Goal: Information Seeking & Learning: Check status

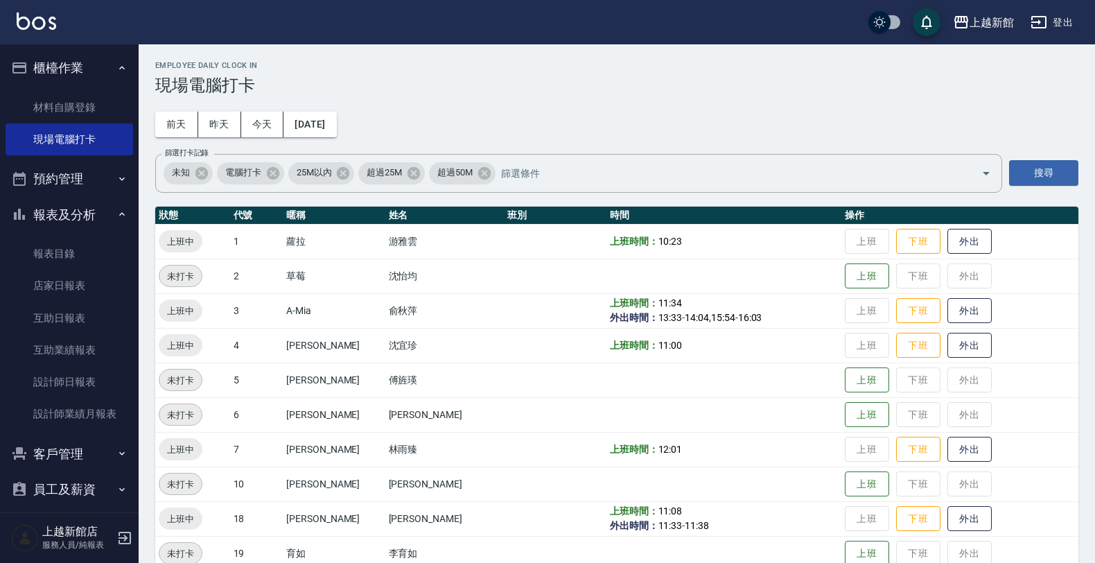
click at [125, 541] on icon "button" at bounding box center [125, 538] width 12 height 12
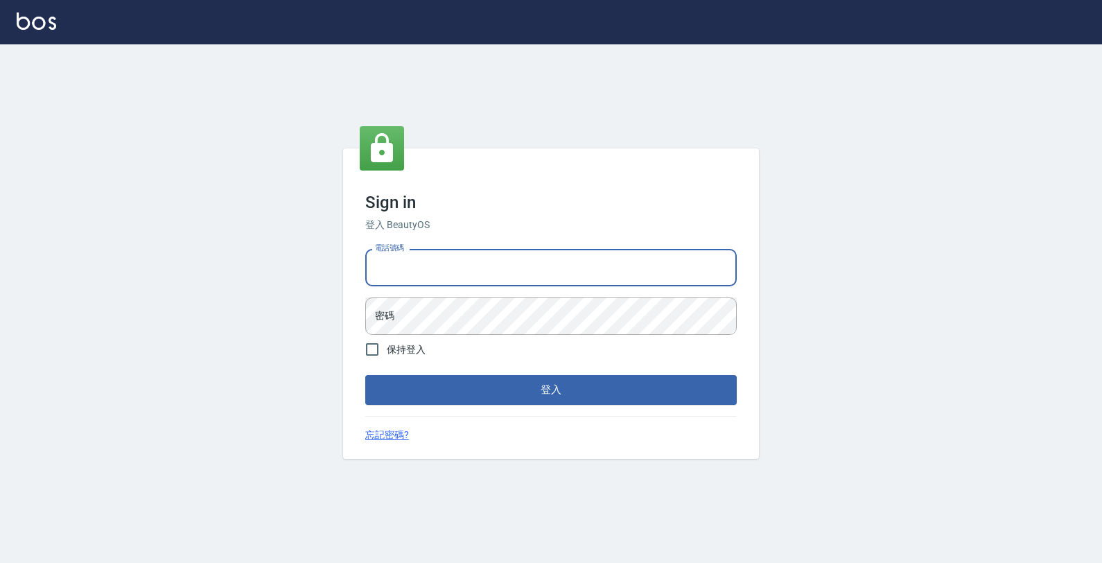
click at [535, 277] on input "電話號碼" at bounding box center [550, 267] width 371 height 37
type input "0933303551"
click at [365, 375] on button "登入" at bounding box center [550, 389] width 371 height 29
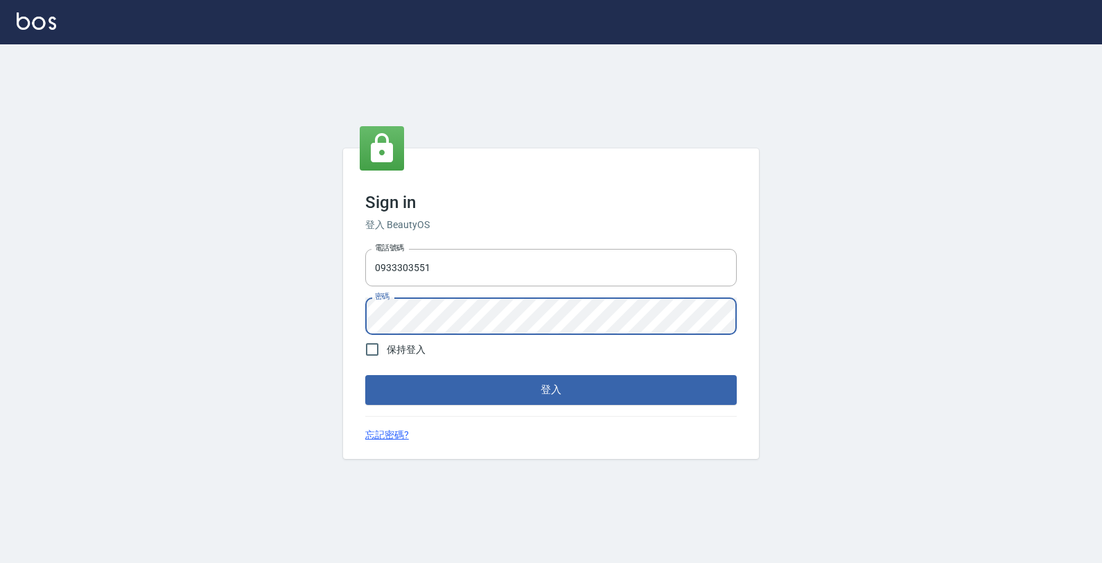
click at [365, 375] on button "登入" at bounding box center [550, 389] width 371 height 29
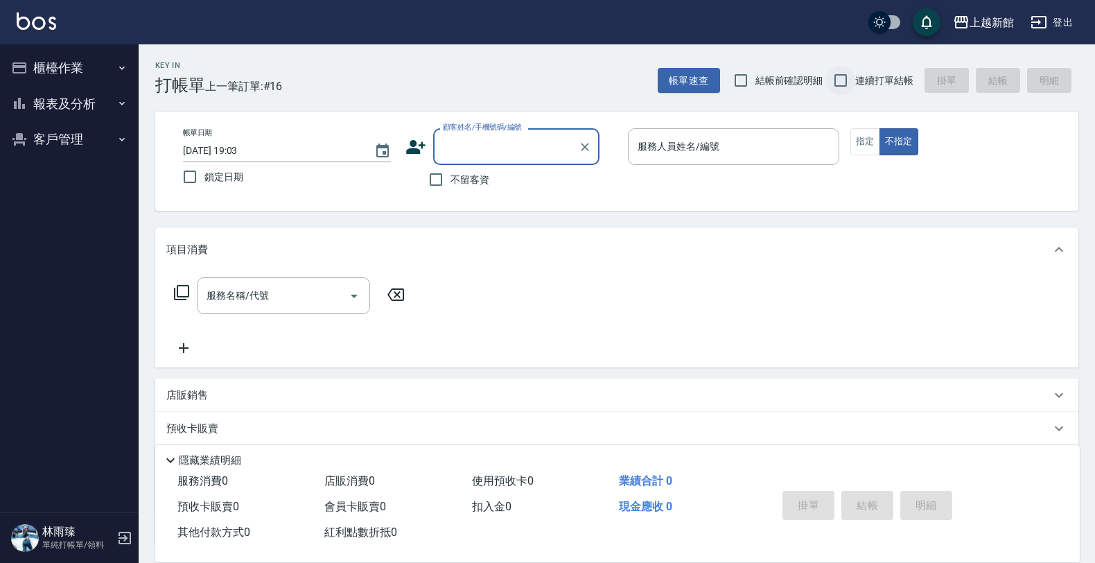
click at [848, 78] on input "連續打單結帳" at bounding box center [840, 80] width 29 height 29
checkbox input "true"
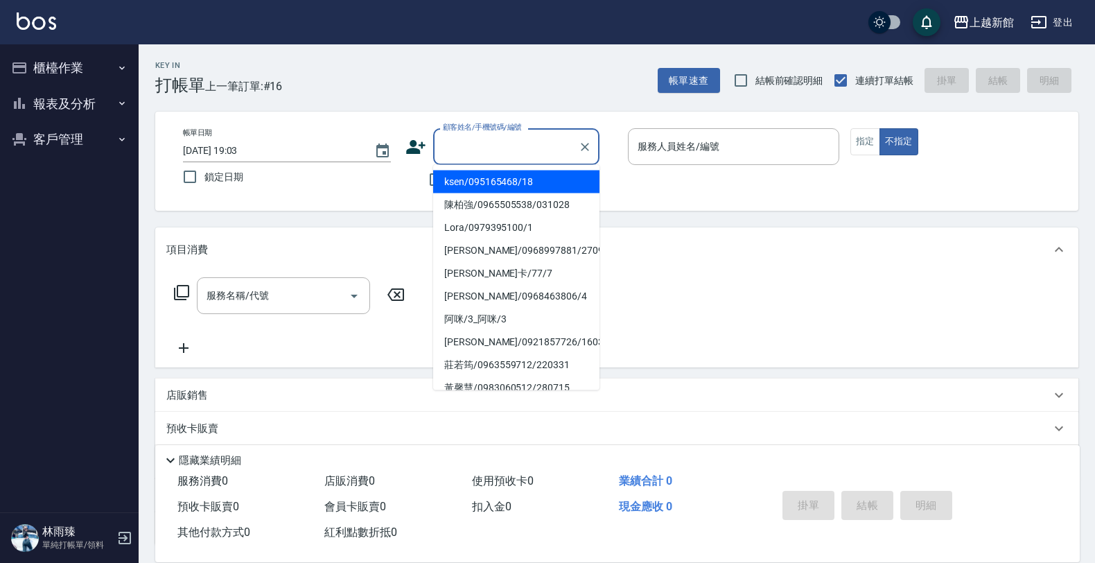
click at [524, 139] on input "顧客姓名/手機號碼/編號" at bounding box center [505, 146] width 133 height 24
type input "Lora/0979395100/1"
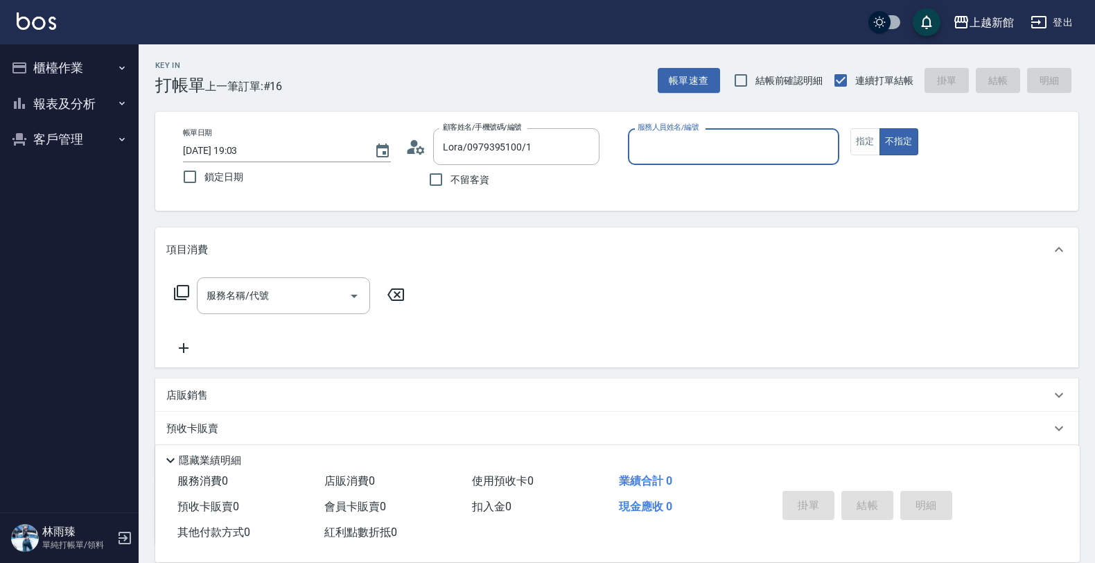
click at [880, 128] on button "不指定" at bounding box center [899, 141] width 39 height 27
type button "false"
type input "蘿拉-1"
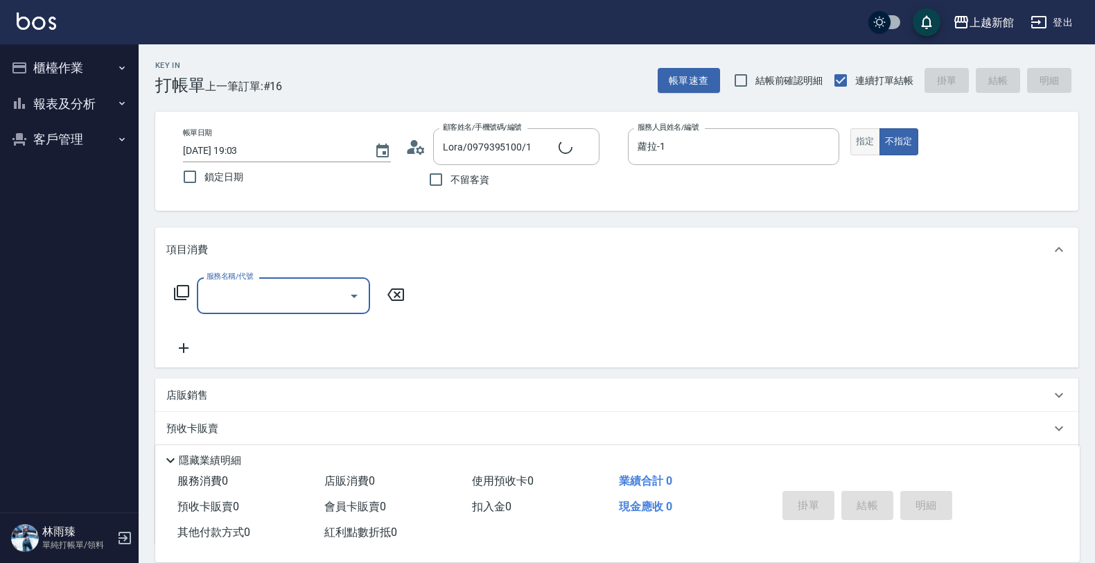
type input "莫尼卡/77/7"
type input "莫尼卡-7"
click at [880, 146] on button "不指定" at bounding box center [899, 141] width 39 height 27
drag, startPoint x: 882, startPoint y: 141, endPoint x: 868, endPoint y: 139, distance: 14.6
click at [868, 139] on div "指定 不指定" at bounding box center [955, 141] width 211 height 27
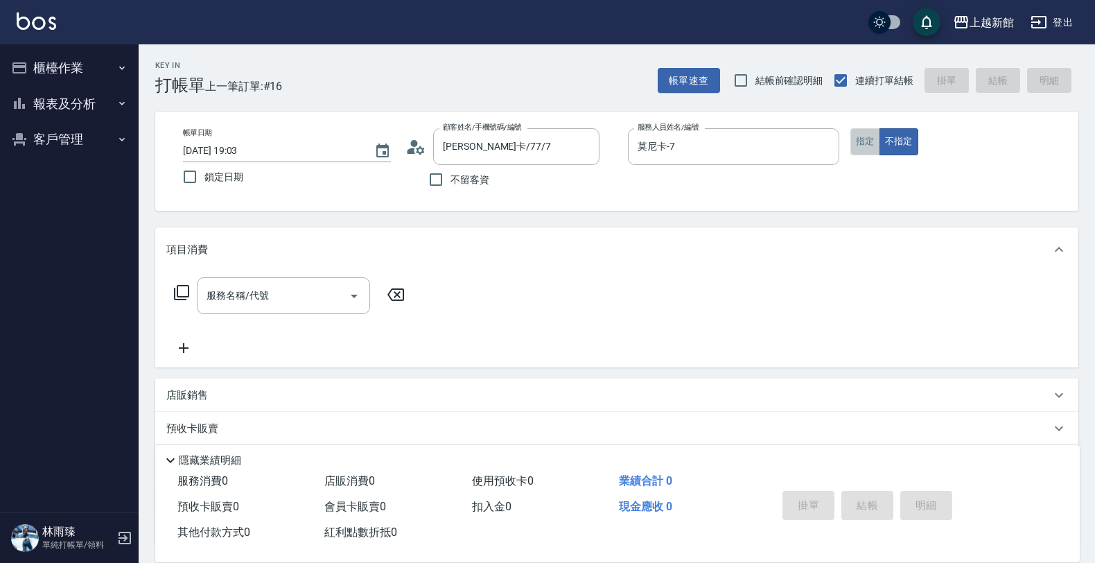
click at [868, 139] on button "指定" at bounding box center [865, 141] width 30 height 27
type button "true"
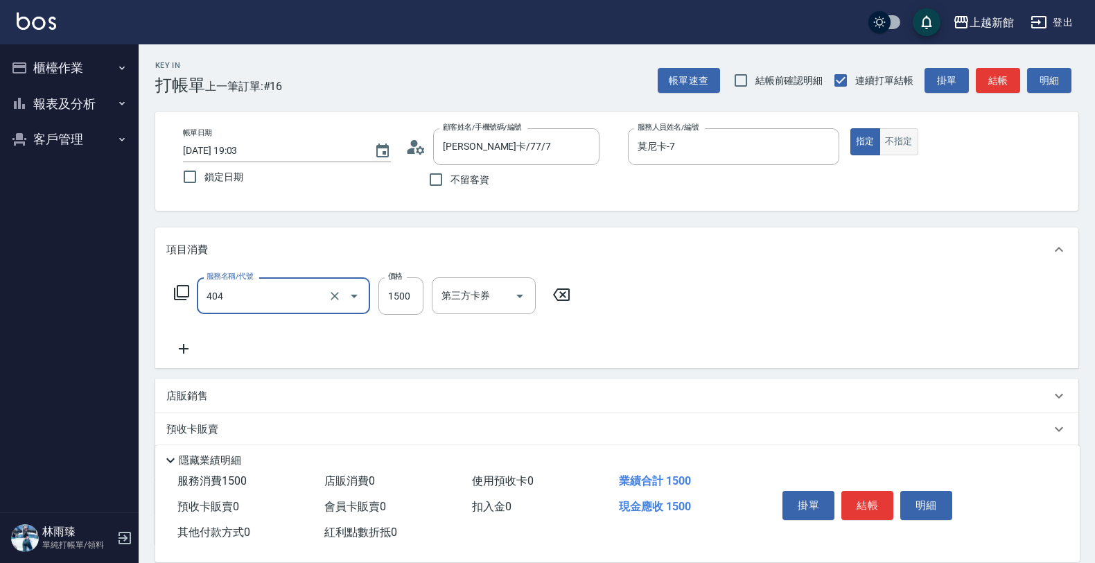
type input "設計染髮(404)"
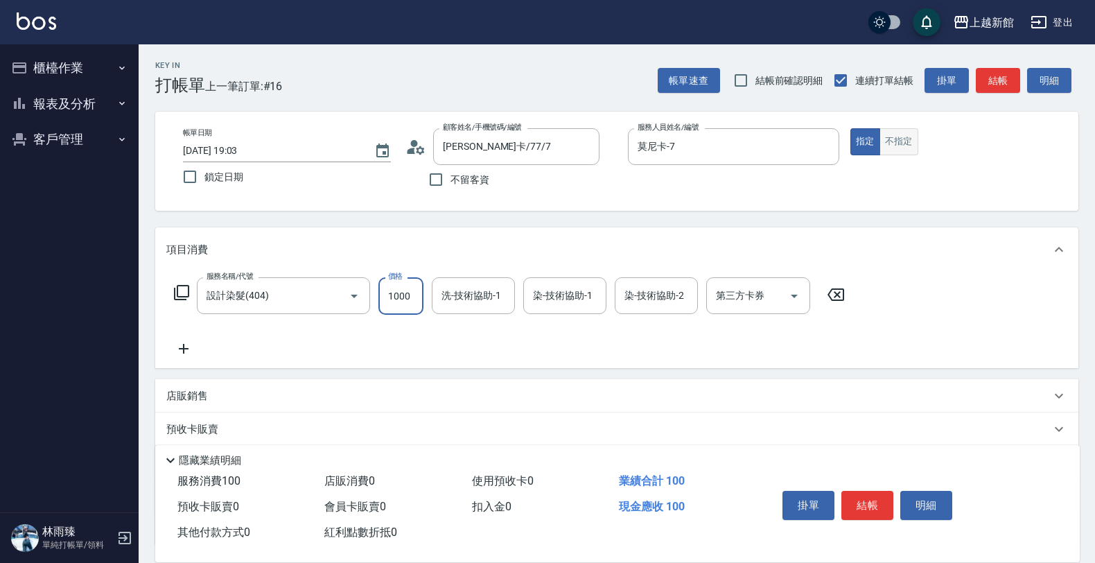
type input "1000"
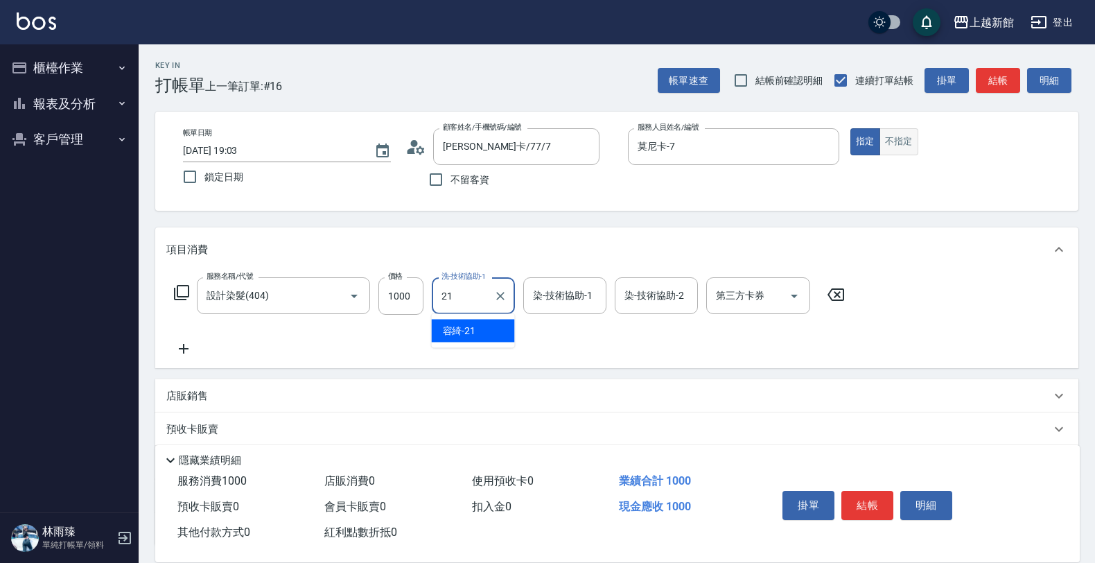
type input "容綺-21"
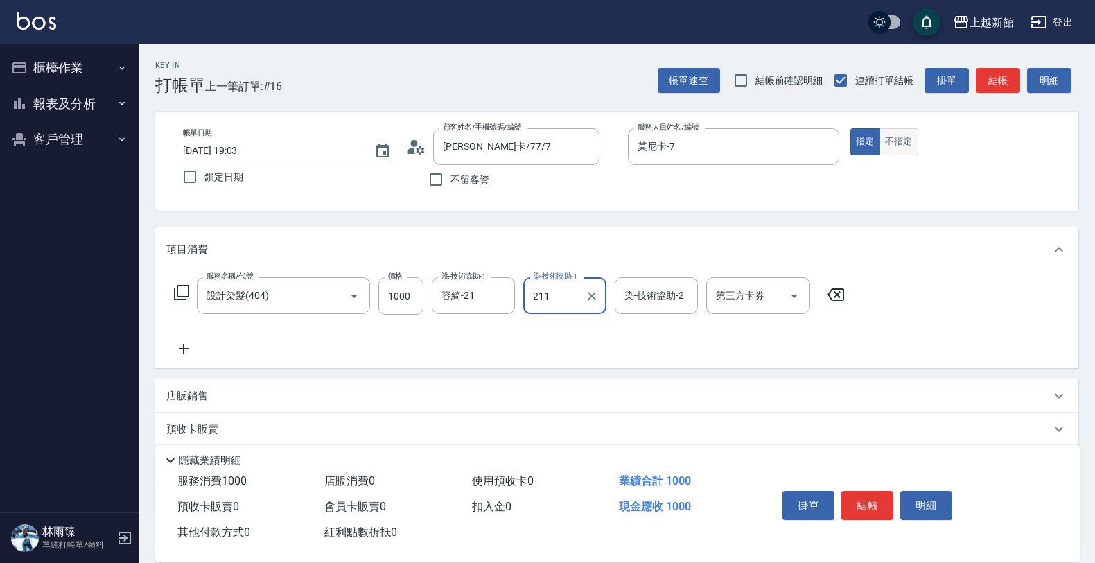
type input "211"
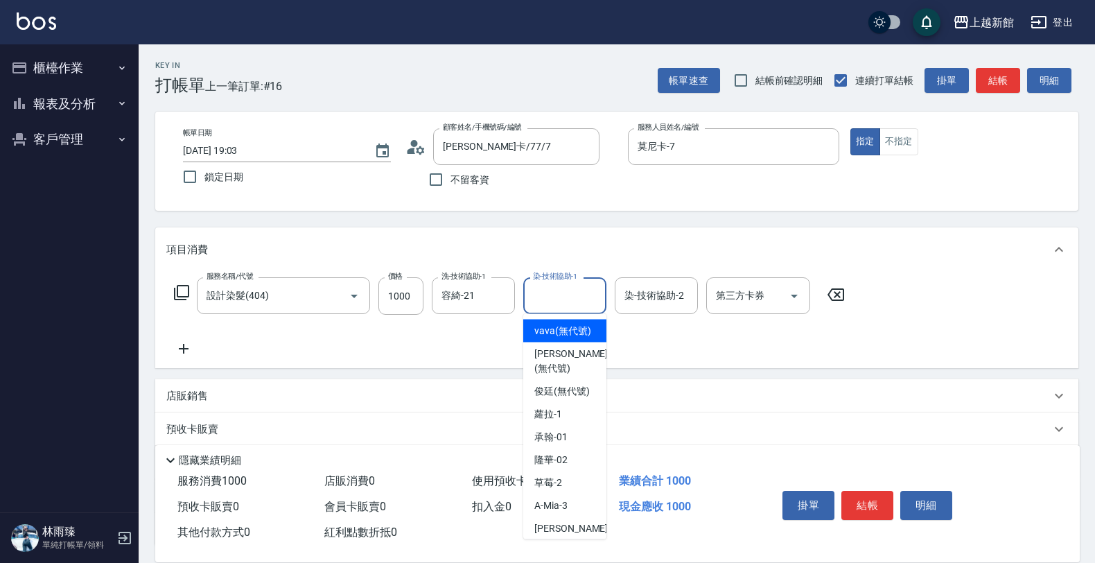
click at [553, 307] on input "染-技術協助-1" at bounding box center [565, 295] width 71 height 24
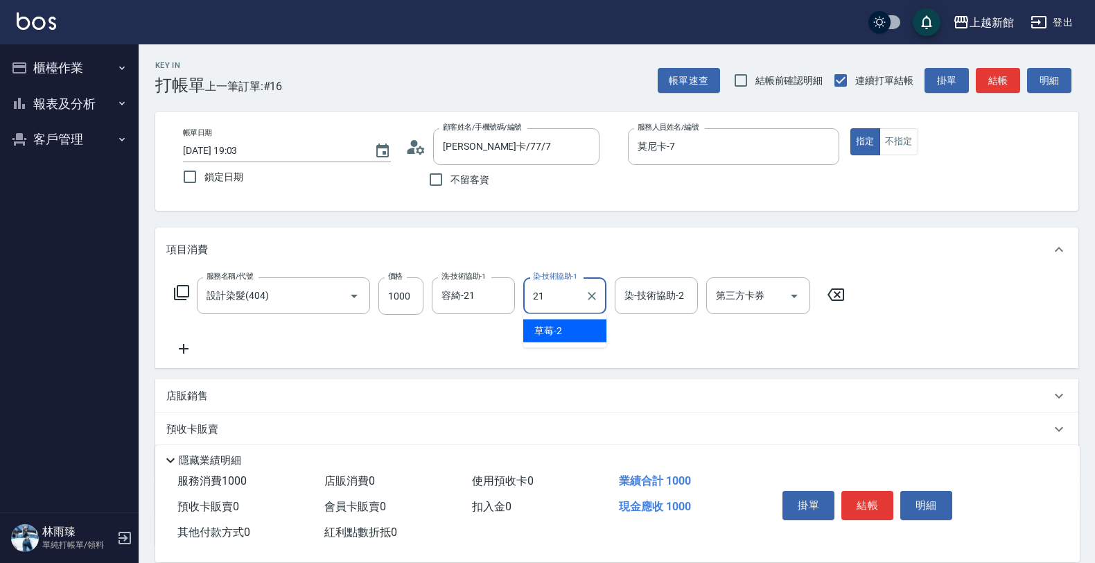
type input "容綺-21"
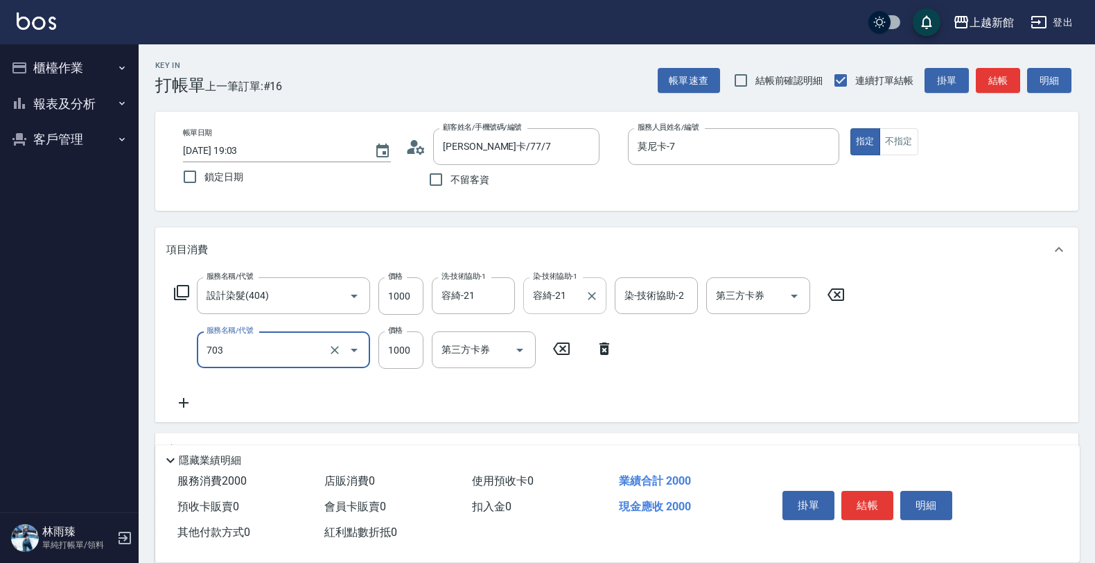
type input "接髮協助(703)"
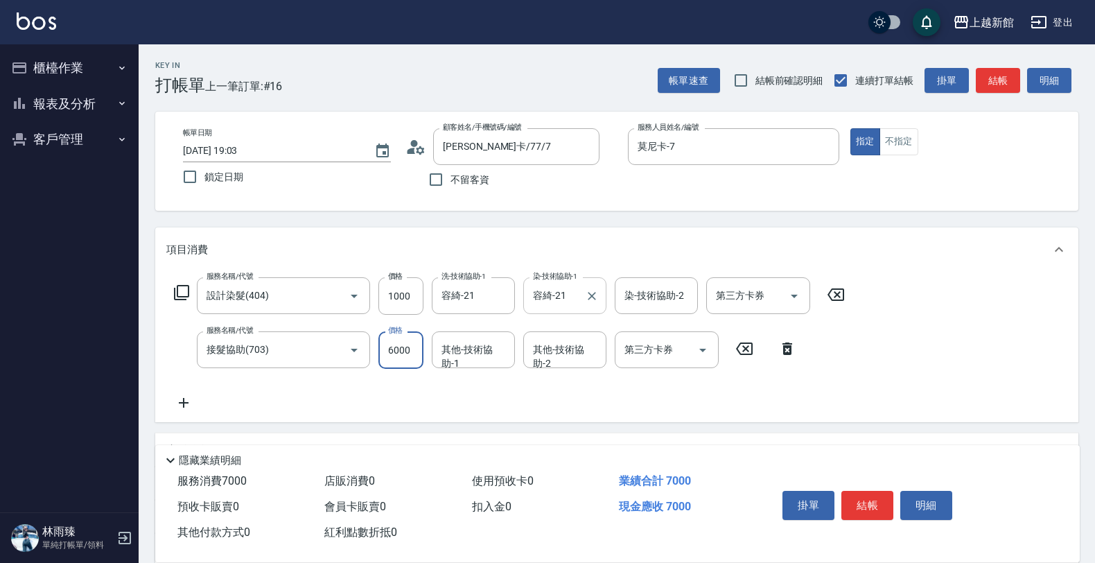
type input "6000"
type input "容綺-21"
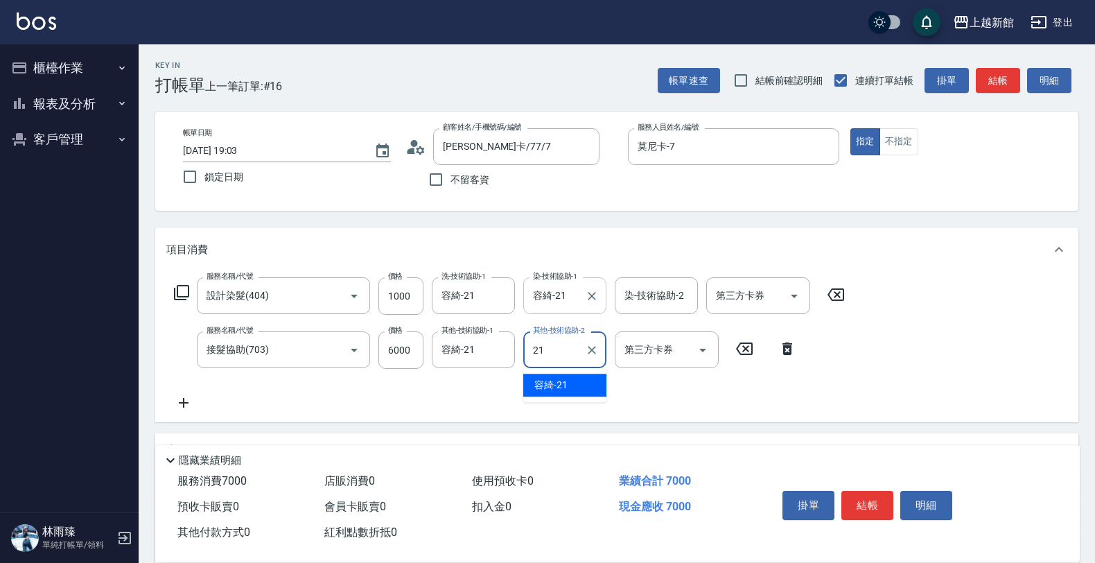
type input "容綺-21"
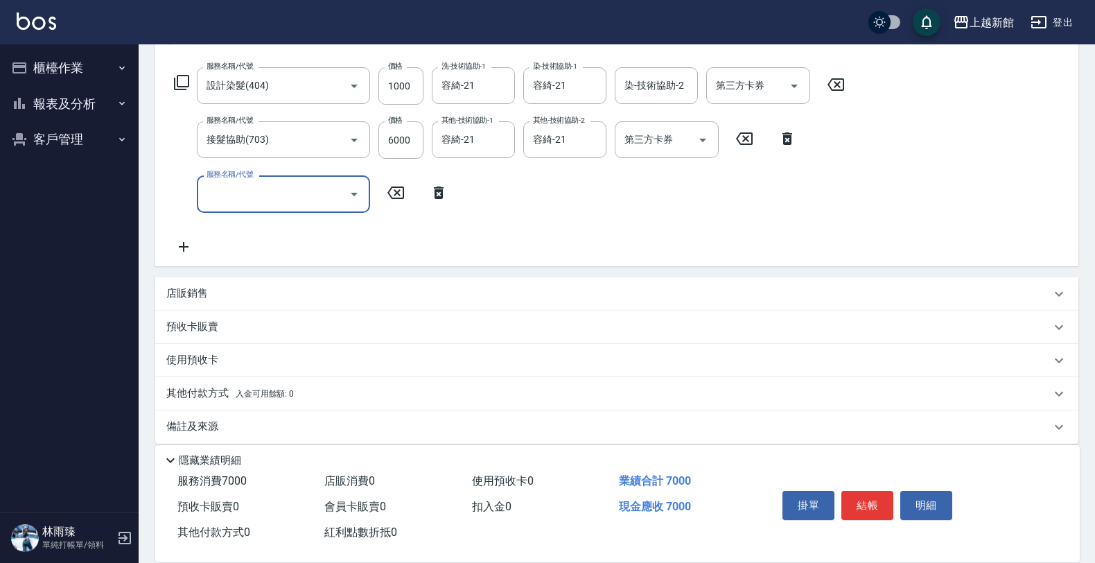
scroll to position [222, 0]
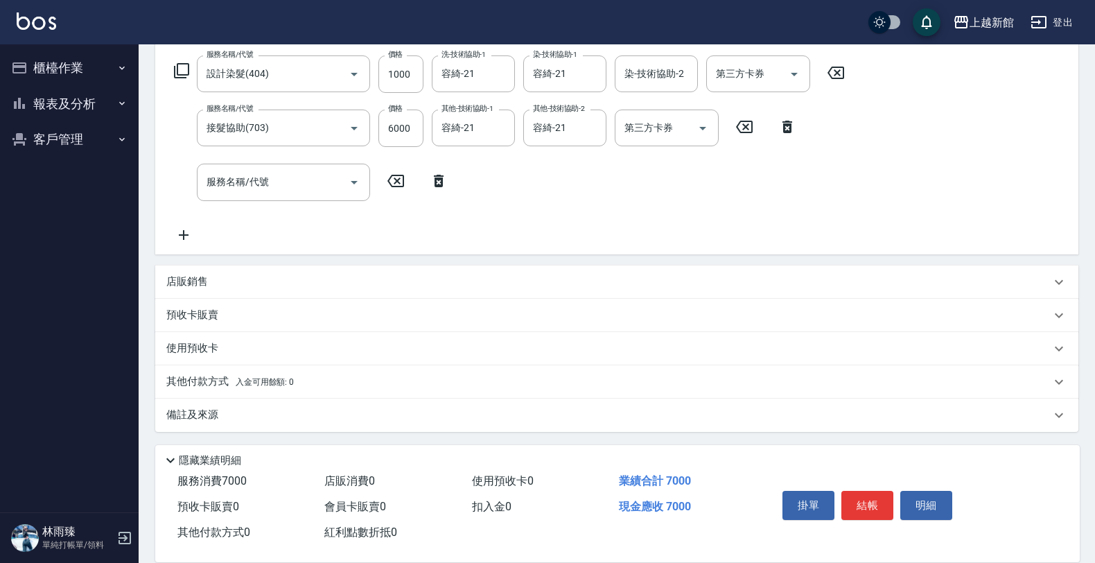
click at [222, 282] on div "店販銷售" at bounding box center [608, 281] width 884 height 15
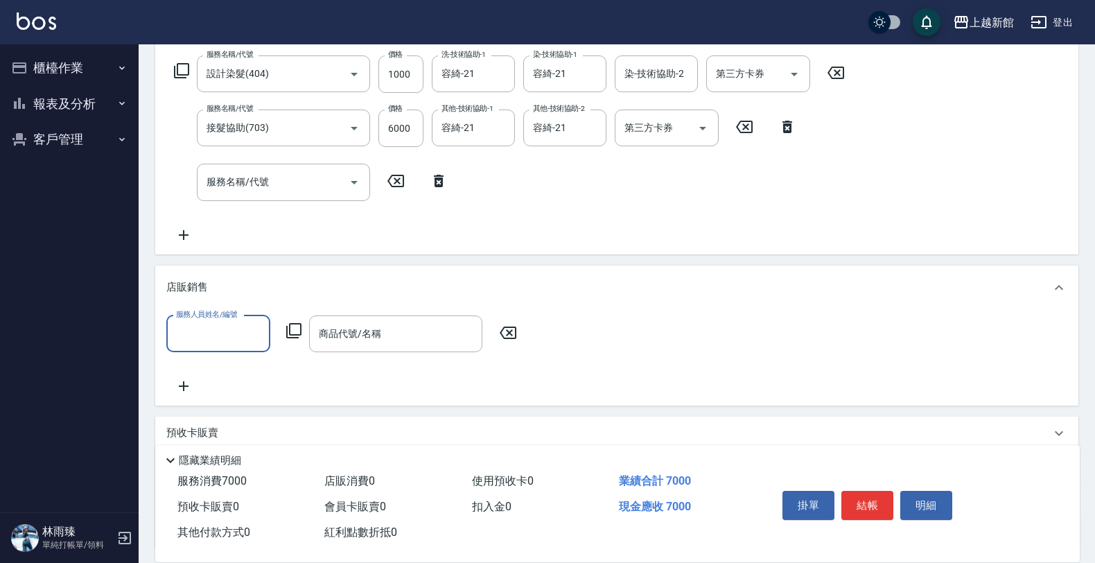
scroll to position [0, 0]
type input "莫尼卡-7"
click at [298, 331] on icon at bounding box center [294, 330] width 17 height 17
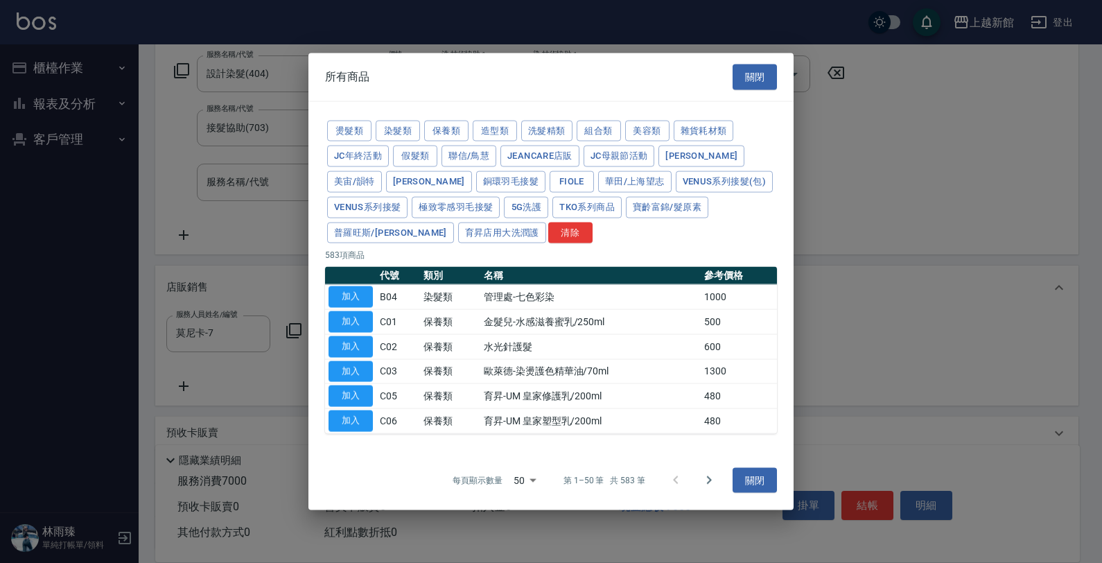
click at [622, 193] on div "燙髮類 染髮類 保養類 造型類 洗髮精類 組合類 美容類 雜貨耗材類 JC年終活動 假髮類 聯信/鳥慧 JeanCare店販 JC母親節活動 娜普菈 美宙/韻…" at bounding box center [551, 182] width 452 height 128
click at [676, 189] on button "Venus系列接髮(包)" at bounding box center [724, 181] width 97 height 21
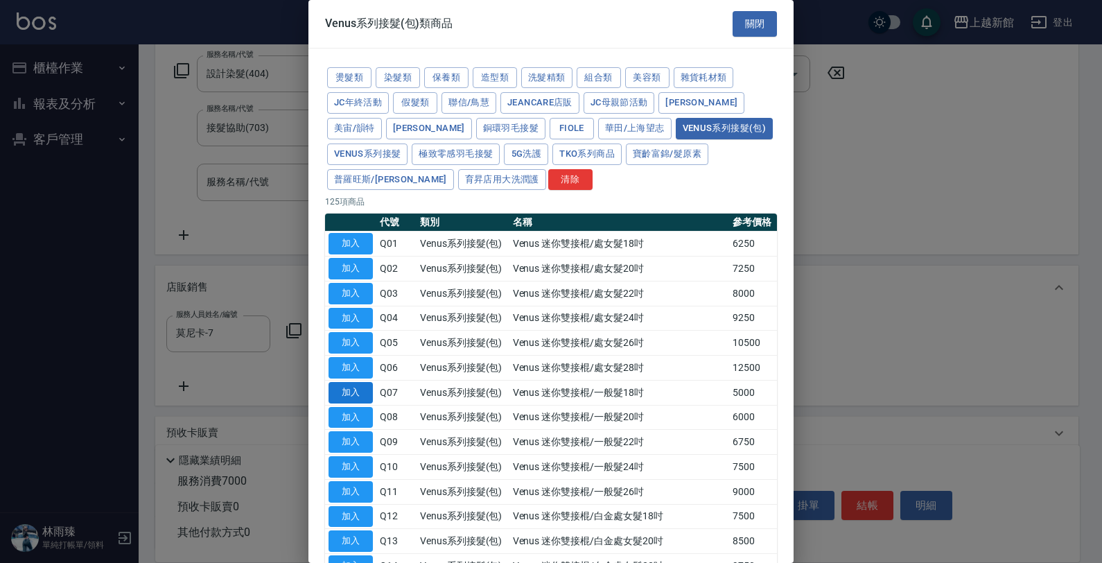
click at [356, 399] on button "加入" at bounding box center [351, 392] width 44 height 21
type input "Venus 迷你雙接棍/一般髮18吋"
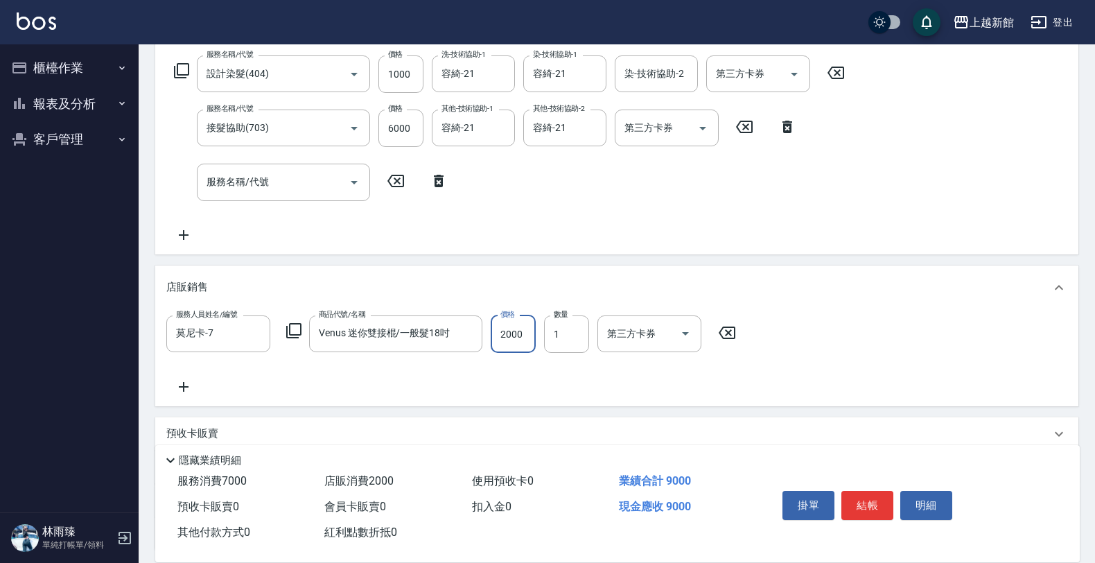
type input "2000"
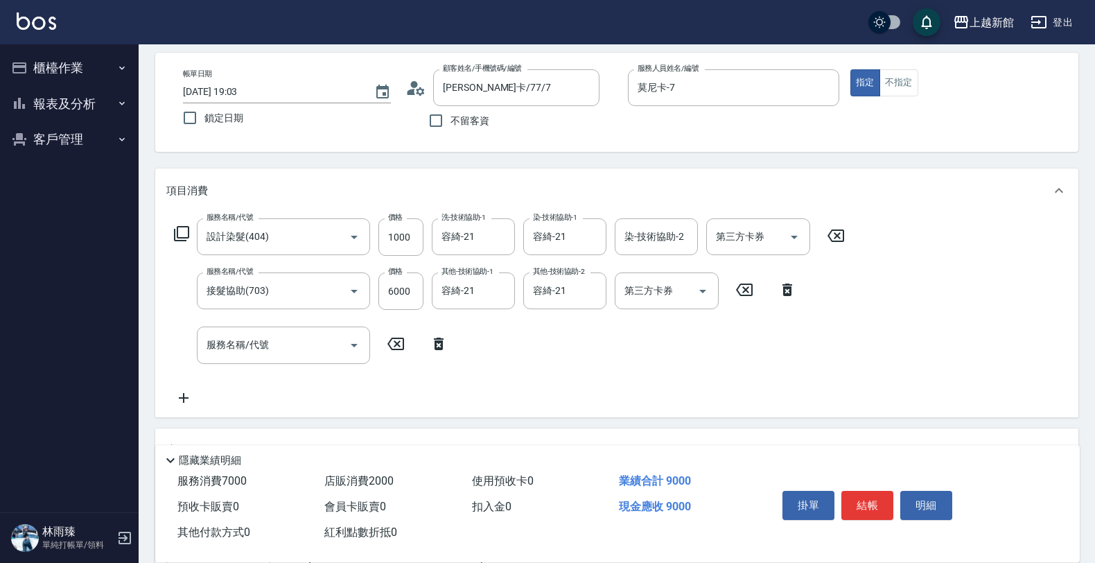
scroll to position [260, 0]
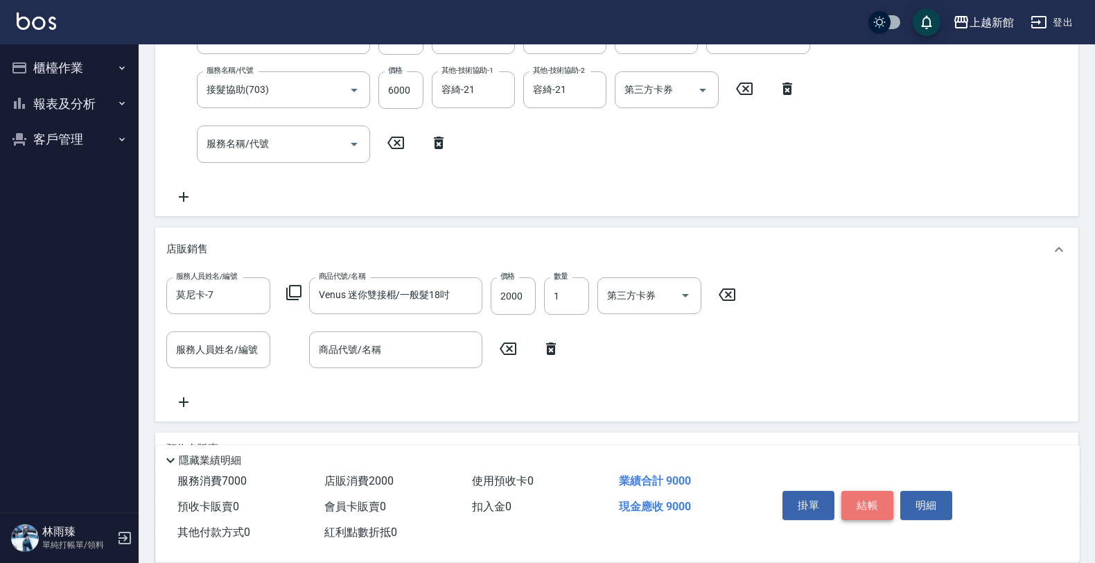
click at [877, 502] on button "結帳" at bounding box center [867, 505] width 52 height 29
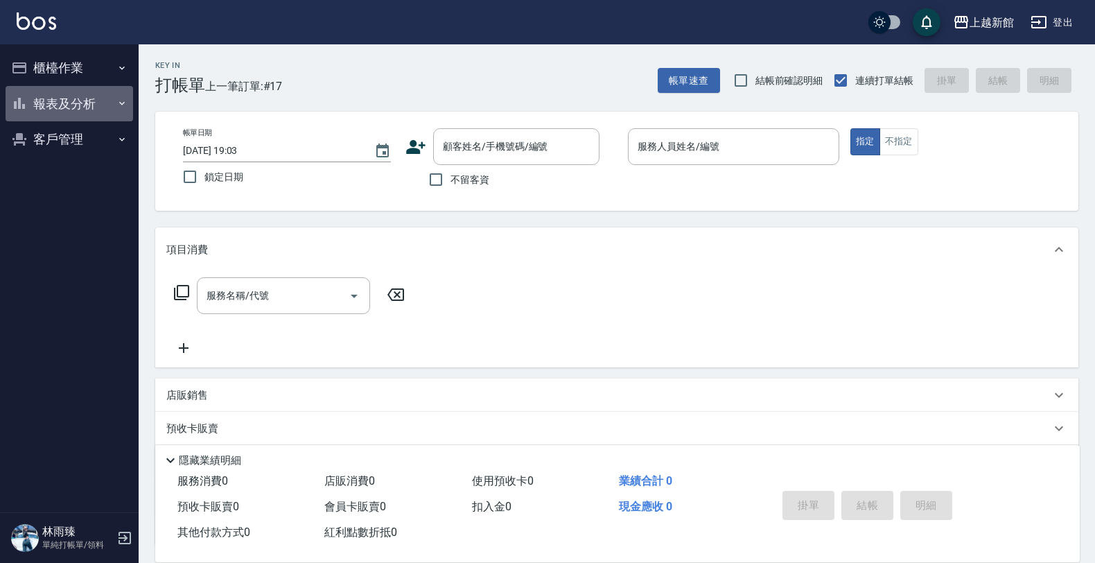
click at [104, 98] on button "報表及分析" at bounding box center [70, 104] width 128 height 36
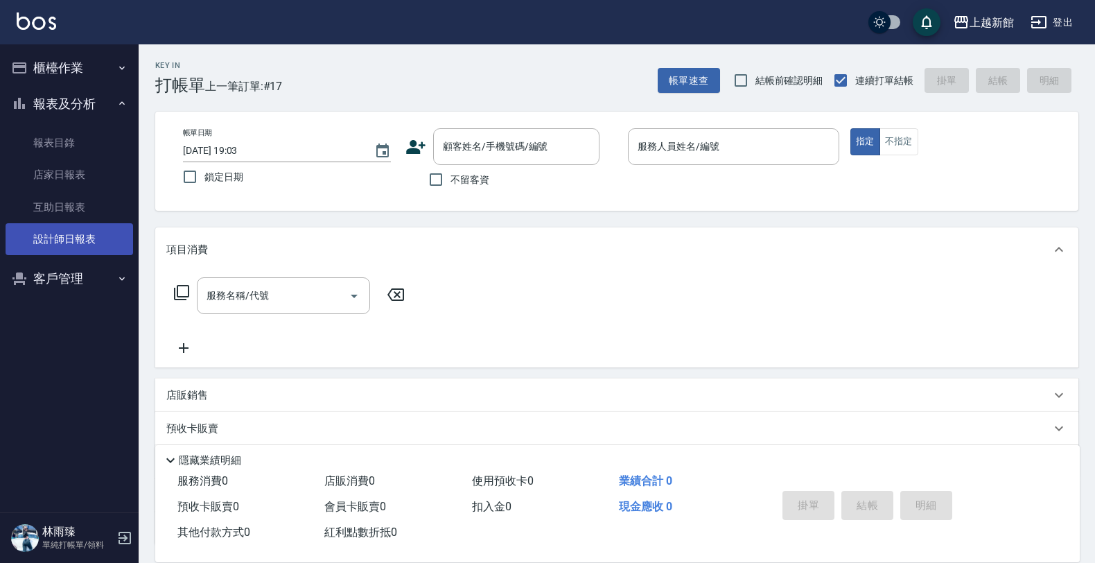
click at [80, 239] on link "設計師日報表" at bounding box center [70, 239] width 128 height 32
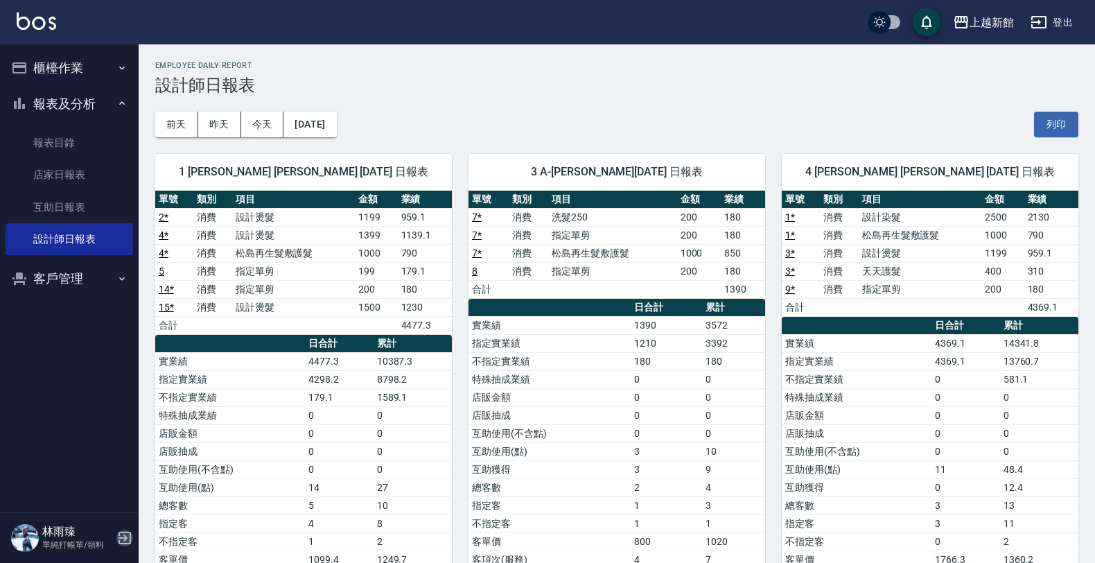
click at [125, 541] on icon "button" at bounding box center [124, 538] width 17 height 17
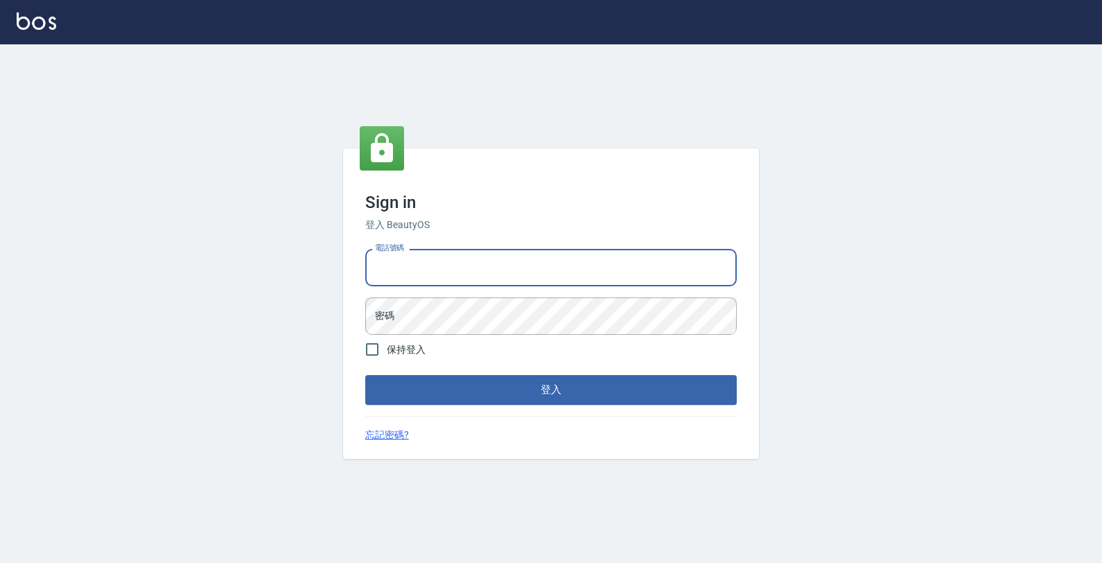
click at [479, 258] on input "電話號碼" at bounding box center [550, 267] width 371 height 37
type input "4265909"
click at [365, 375] on button "登入" at bounding box center [550, 389] width 371 height 29
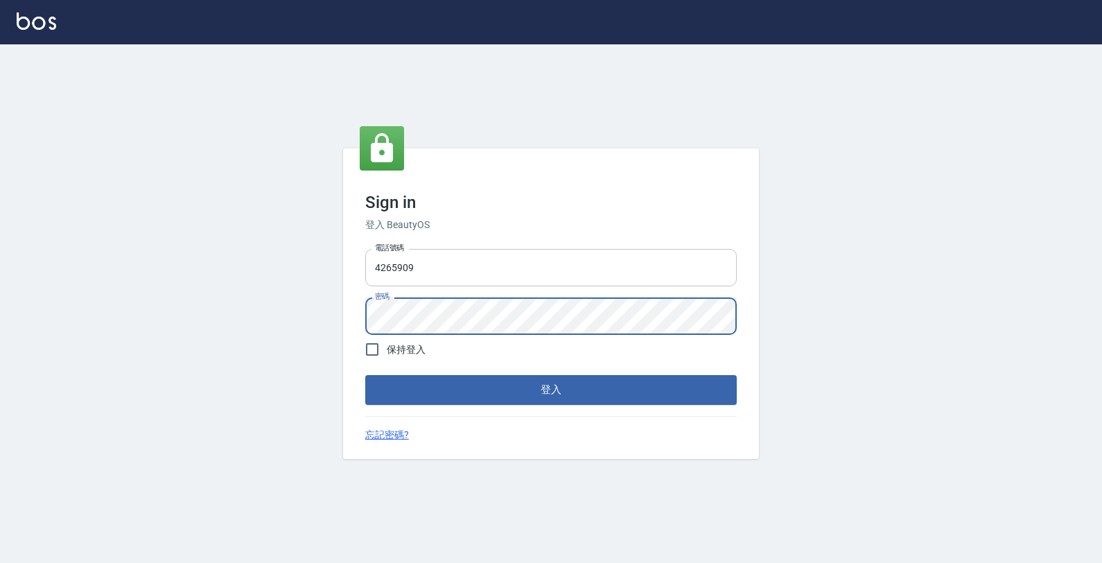
click at [365, 375] on button "登入" at bounding box center [550, 389] width 371 height 29
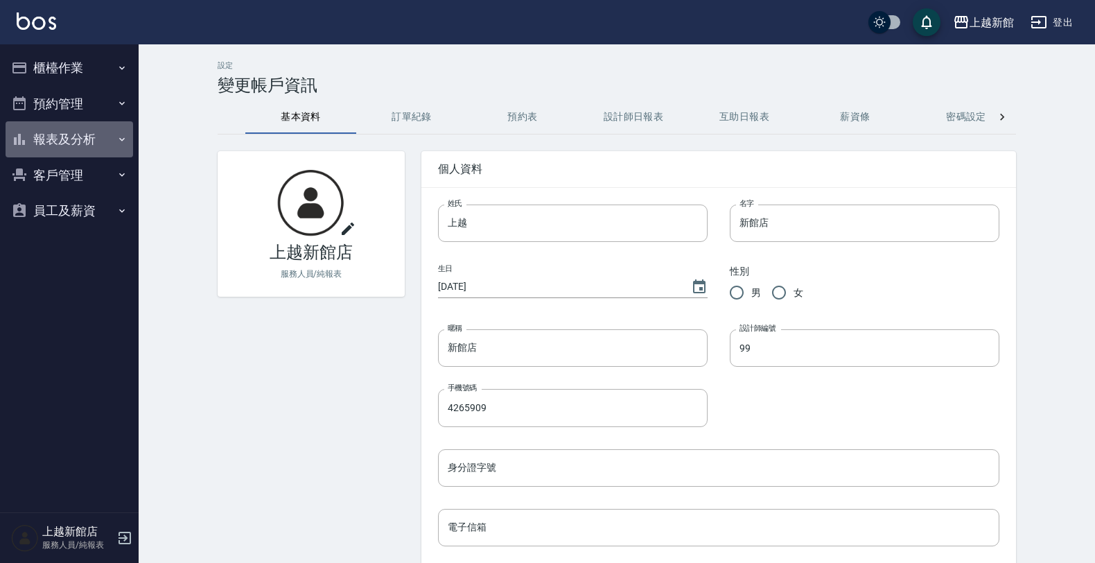
click at [52, 134] on button "報表及分析" at bounding box center [70, 139] width 128 height 36
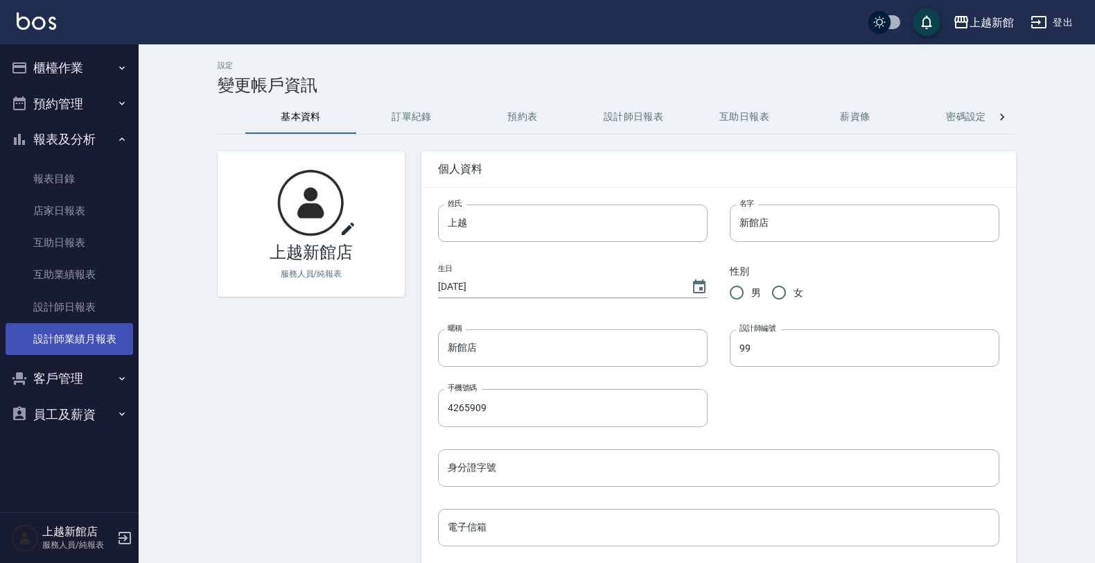
click at [66, 338] on link "設計師業績月報表" at bounding box center [70, 339] width 128 height 32
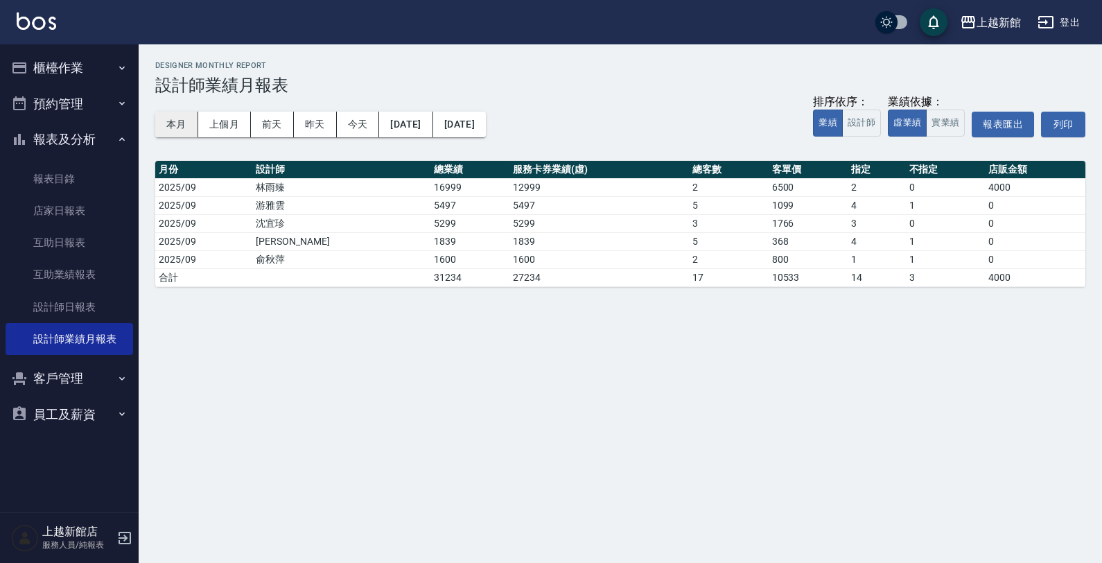
click at [166, 112] on button "本月" at bounding box center [176, 125] width 43 height 26
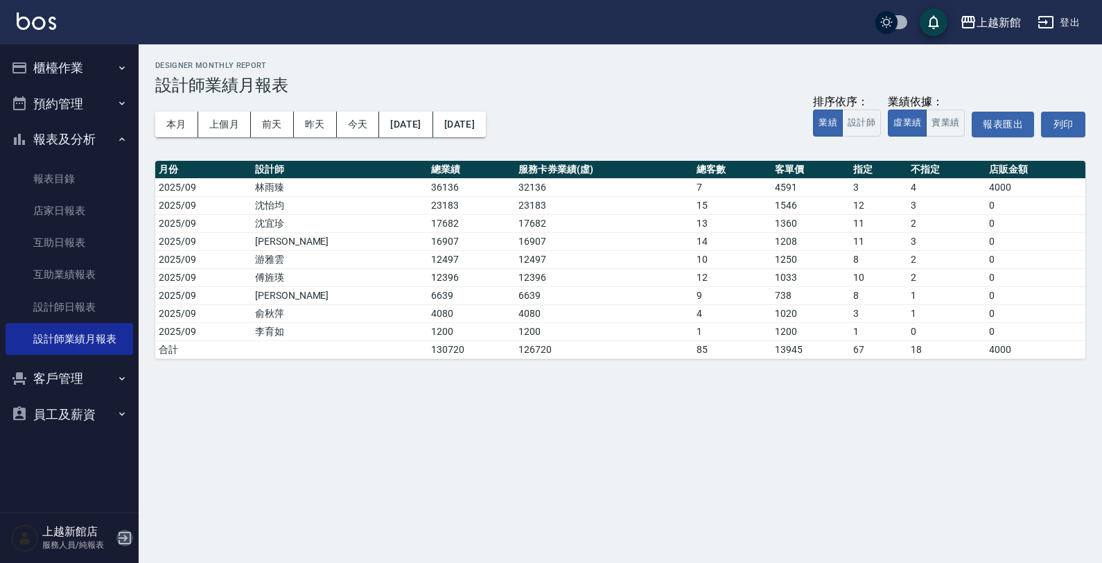
click at [123, 534] on icon "button" at bounding box center [124, 538] width 17 height 17
